Goal: Check status

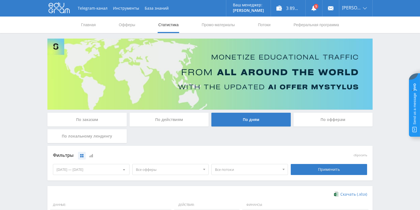
scroll to position [132, 0]
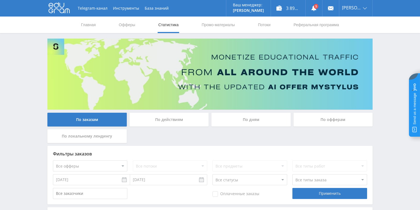
click at [179, 117] on div "По действиям" at bounding box center [169, 120] width 79 height 14
click at [0, 0] on input "По действиям" at bounding box center [0, 0] width 0 height 0
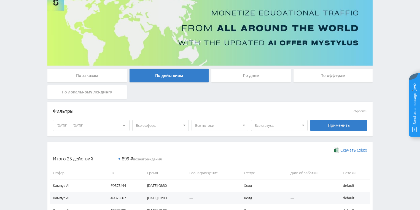
click at [248, 76] on div "По дням" at bounding box center [250, 76] width 79 height 14
click at [0, 0] on input "По дням" at bounding box center [0, 0] width 0 height 0
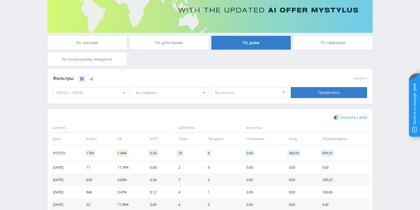
scroll to position [110, 0]
